Goal: Transaction & Acquisition: Purchase product/service

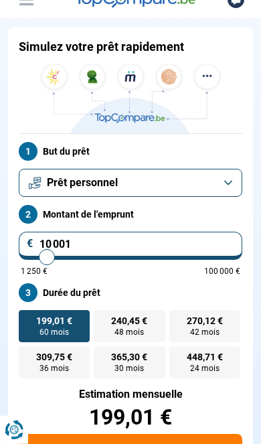
scroll to position [119, 0]
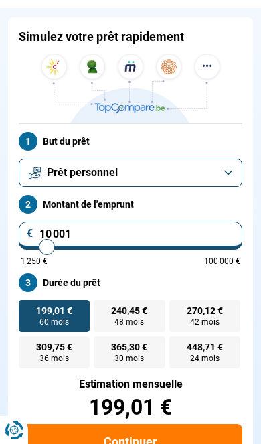
type input "10000"
radio input "true"
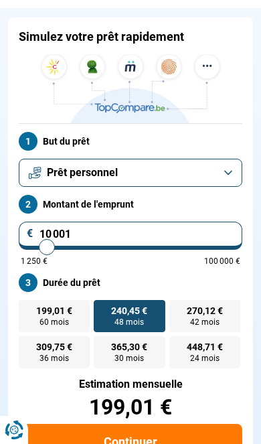
type input "28500"
click at [85, 246] on input "range" at bounding box center [131, 247] width 220 height 3
type input "28 500"
radio input "false"
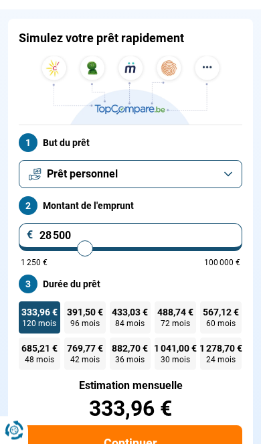
scroll to position [118, 0]
type input "13 000"
type input "13000"
radio input "true"
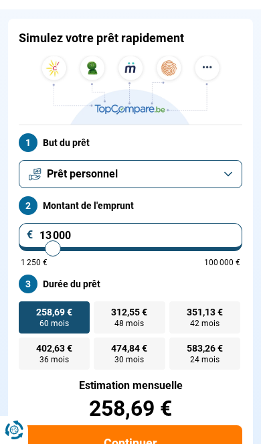
type input "26000"
click at [80, 247] on input "range" at bounding box center [131, 248] width 220 height 3
type input "26 000"
radio input "false"
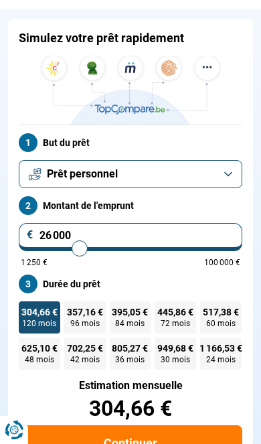
type input "24 750"
type input "24750"
type input "24 000"
type input "24000"
type input "23 250"
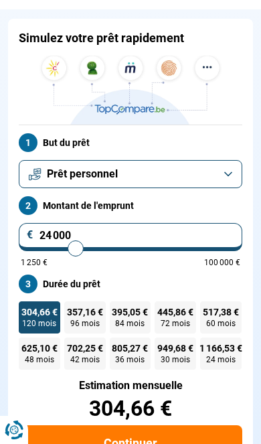
type input "23250"
type input "22 500"
type input "22500"
type input "21 500"
type input "21500"
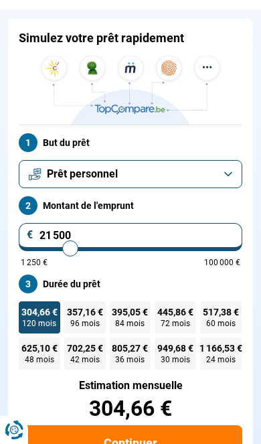
type input "20 500"
type input "20500"
type input "20 000"
type input "20000"
type input "19 000"
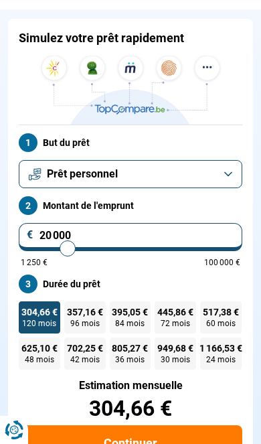
type input "19000"
type input "18 500"
type input "18500"
type input "18 000"
type input "18000"
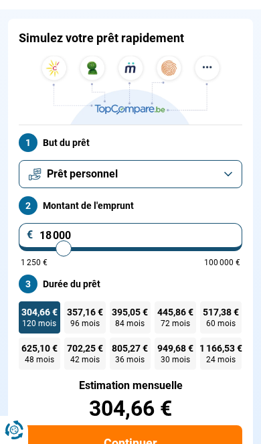
type input "17 500"
type input "17500"
type input "17 250"
type input "17250"
type input "17 000"
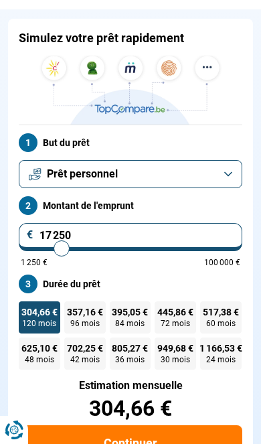
type input "17000"
type input "16 750"
type input "16750"
type input "16 250"
type input "16250"
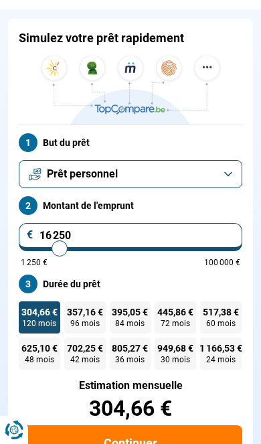
type input "16 000"
type input "16000"
type input "15 750"
type input "15750"
type input "15 250"
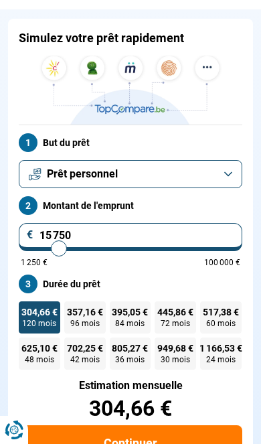
type input "15250"
type input "15 000"
type input "15000"
type input "14 750"
type input "14750"
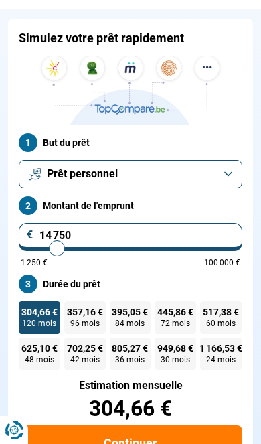
type input "14 000"
type input "14000"
radio input "true"
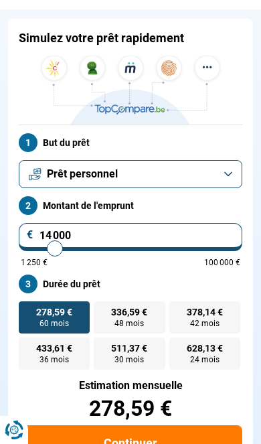
type input "15 250"
type input "15250"
type input "16 000"
type input "16000"
type input "16 250"
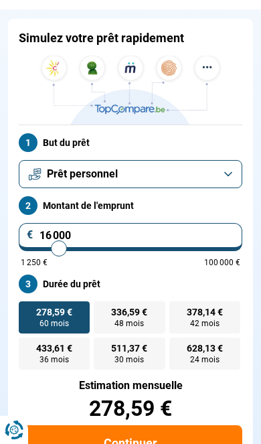
type input "16250"
type input "16 750"
type input "16750"
type input "17 000"
type input "17000"
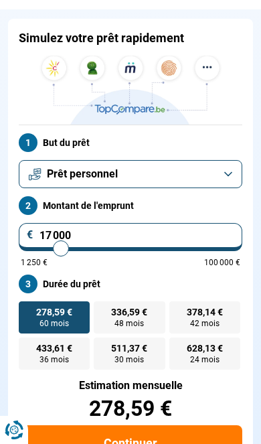
radio input "false"
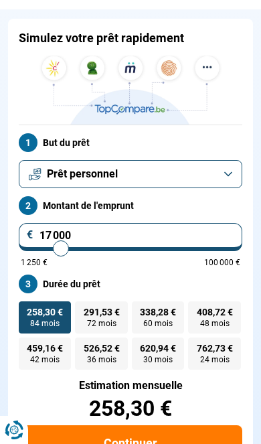
click at [4, 405] on div "But du prêt Prêt personnel Montant de l'emprunt 17 000 € 1 250 € 100 000 € Duré…" at bounding box center [130, 362] width 261 height 475
type input "16 250"
type input "16250"
type input "15 000"
type input "15000"
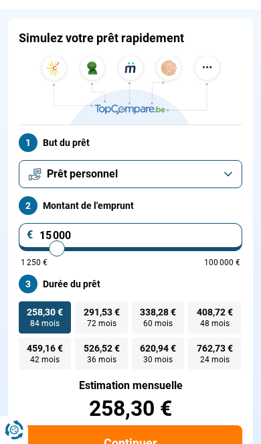
type input "14 750"
type input "14750"
type input "14 500"
type input "14500"
type input "14 000"
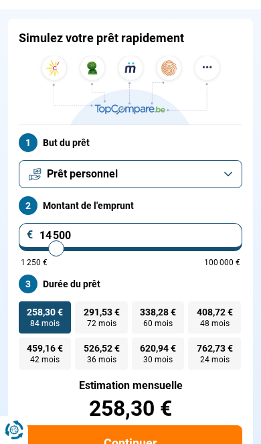
type input "14000"
type input "13 750"
type input "13750"
type input "13 500"
type input "13500"
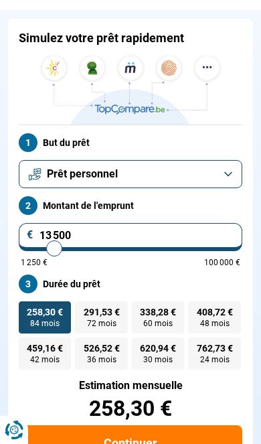
type input "13 000"
type input "13000"
type input "12 750"
type input "12750"
type input "12 500"
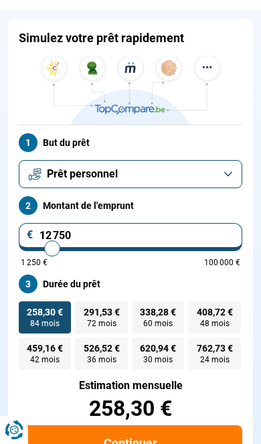
type input "12500"
type input "12 000"
type input "12000"
type input "11 750"
type input "11750"
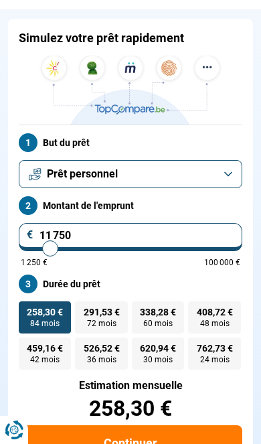
type input "11 500"
type input "11500"
type input "11 250"
type input "11250"
type input "10 750"
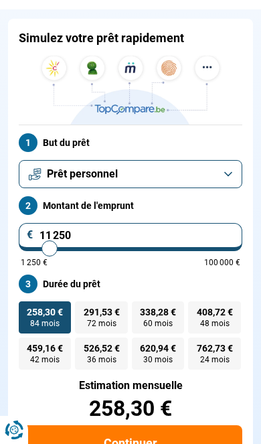
type input "10750"
type input "10 500"
type input "10500"
type input "10 250"
type input "10250"
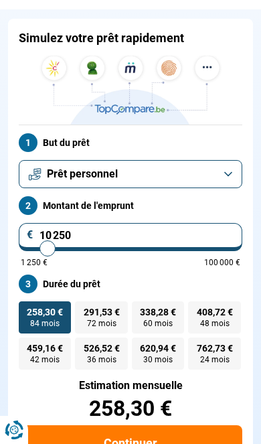
radio input "true"
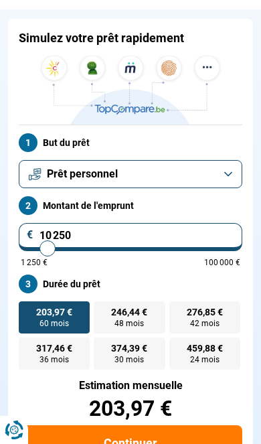
type input "7 500"
type input "7500"
type input "7 000"
type input "7000"
type input "6 500"
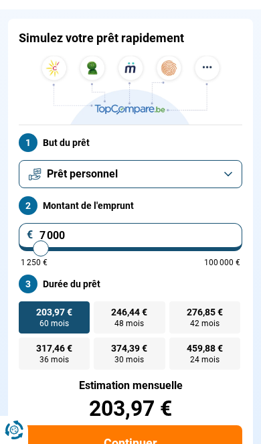
type input "6500"
type input "6 250"
type input "6250"
type input "7 000"
type input "7000"
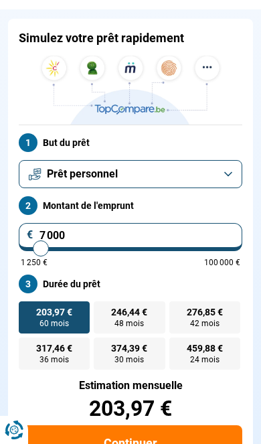
type input "7 250"
type input "7250"
type input "7 500"
type input "7500"
type input "8 000"
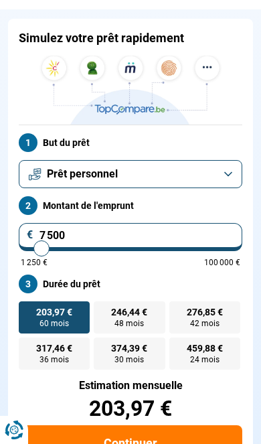
type input "8000"
type input "8 250"
type input "8250"
type input "8 500"
type input "8500"
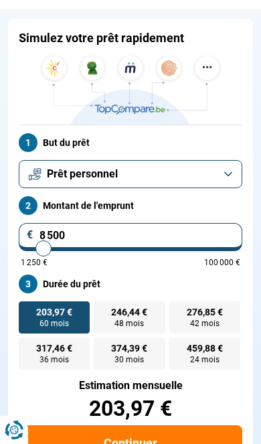
type input "9 000"
type input "9000"
type input "9 250"
type input "9250"
type input "9 500"
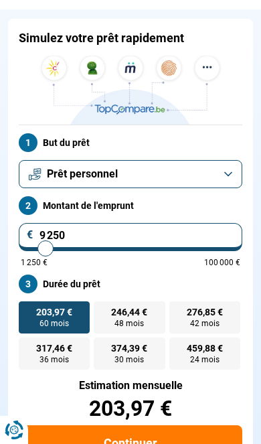
type input "9500"
type input "9 750"
type input "9750"
type input "10 250"
type input "10250"
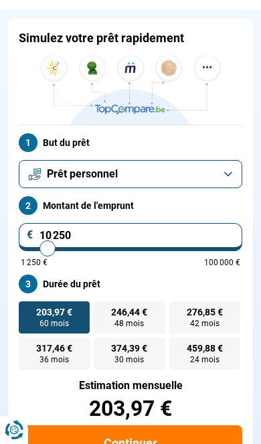
type input "10 500"
type input "10500"
type input "10 750"
type input "10750"
type input "10 500"
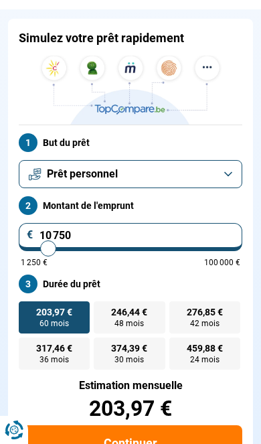
type input "10500"
type input "10 250"
type input "10250"
type input "9 750"
type input "9750"
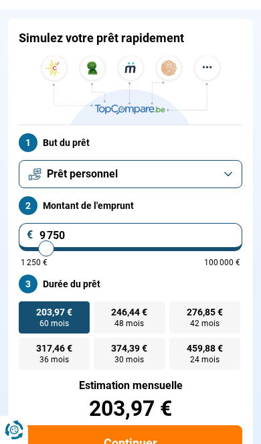
type input "10 250"
type input "10250"
type input "10 500"
type input "10500"
type input "10 750"
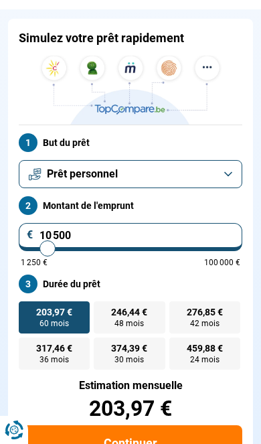
type input "10750"
type input "11 250"
type input "11250"
type input "11 500"
type input "11500"
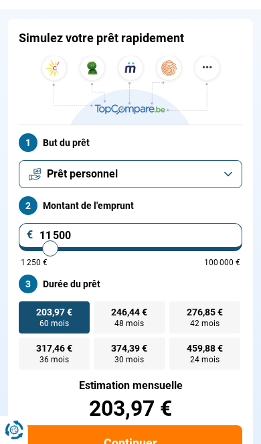
type input "11 750"
type input "11750"
type input "12 000"
type input "12000"
type input "12 500"
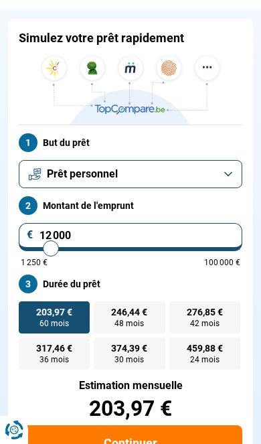
type input "12500"
type input "12 750"
type input "12750"
type input "13 000"
type input "13000"
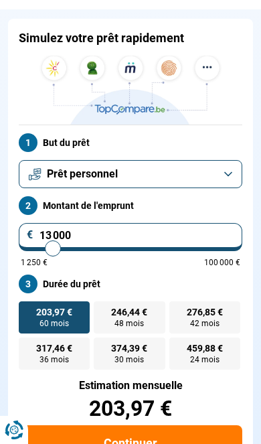
type input "13 500"
type input "13500"
type input "13 750"
type input "13750"
type input "14 000"
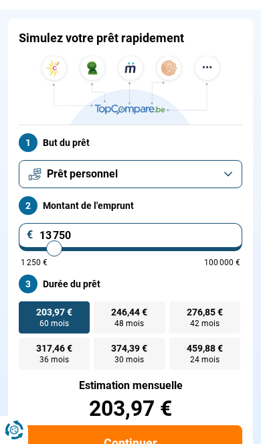
type input "14000"
type input "14 500"
type input "14500"
type input "14 750"
type input "14750"
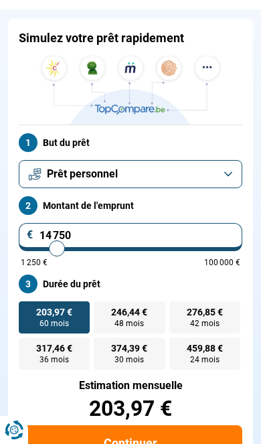
type input "15 000"
type input "15000"
type input "15 250"
type input "15250"
type input "15 750"
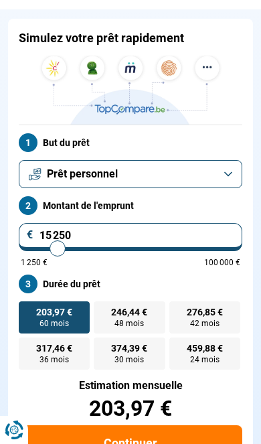
type input "15750"
type input "16 000"
type input "16000"
type input "15 750"
type input "15750"
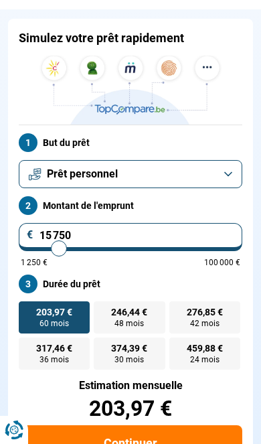
type input "15 250"
type input "15250"
type input "15 000"
type input "15000"
type input "14 750"
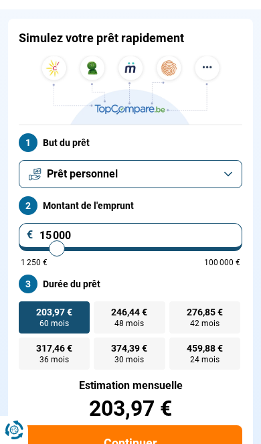
type input "14750"
type input "15 250"
type input "15250"
type input "15 750"
type input "15750"
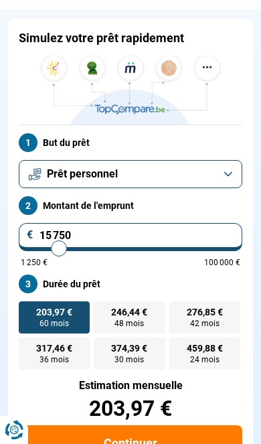
type input "16 000"
type input "16000"
type input "16 250"
type input "16250"
type input "16 000"
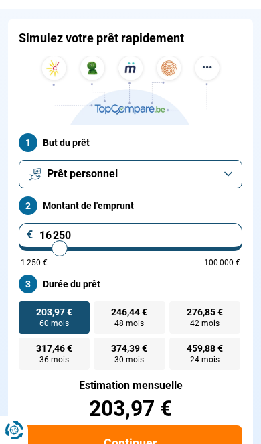
type input "16000"
type input "15 750"
type input "15750"
type input "15 250"
type input "15250"
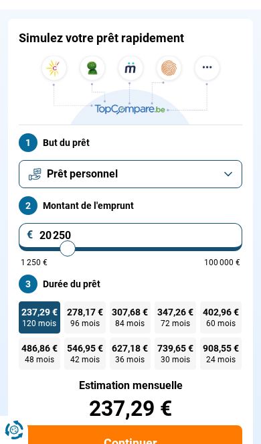
click at [131, 319] on span "84 mois" at bounding box center [129, 323] width 29 height 8
click at [118, 310] on input "307,68 € 84 mois" at bounding box center [114, 305] width 9 height 9
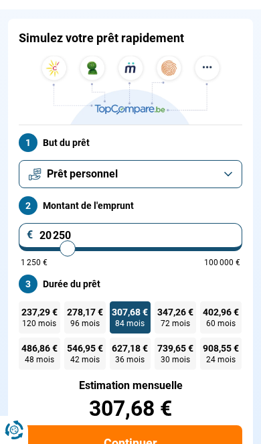
click at [106, 443] on button "Continuer" at bounding box center [131, 443] width 224 height 36
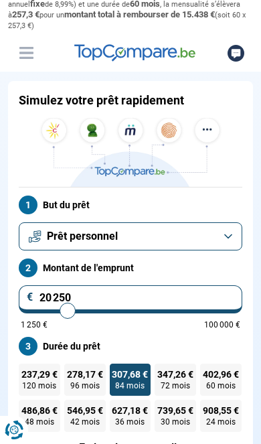
scroll to position [0, 0]
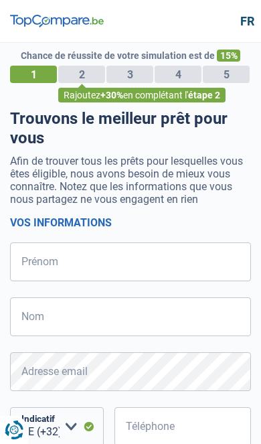
select select "32"
